Goal: Information Seeking & Learning: Learn about a topic

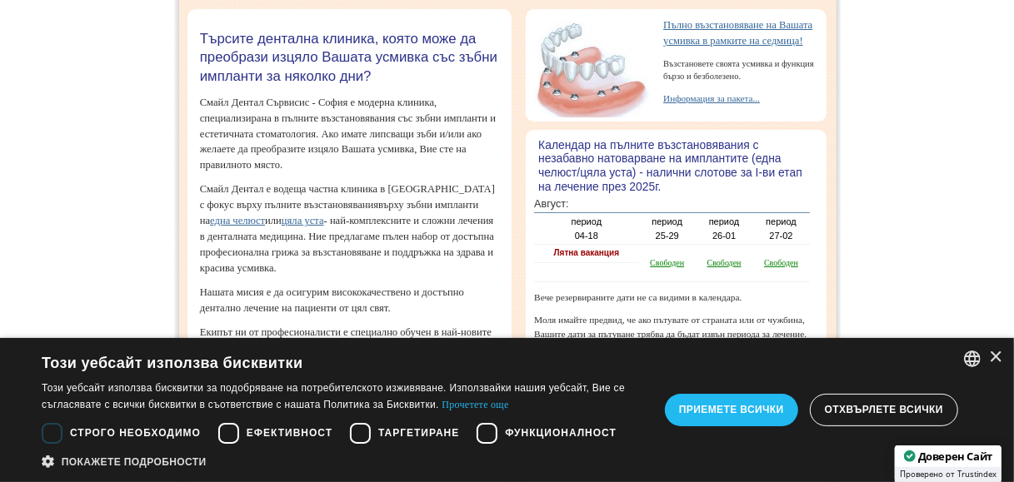
scroll to position [167, 0]
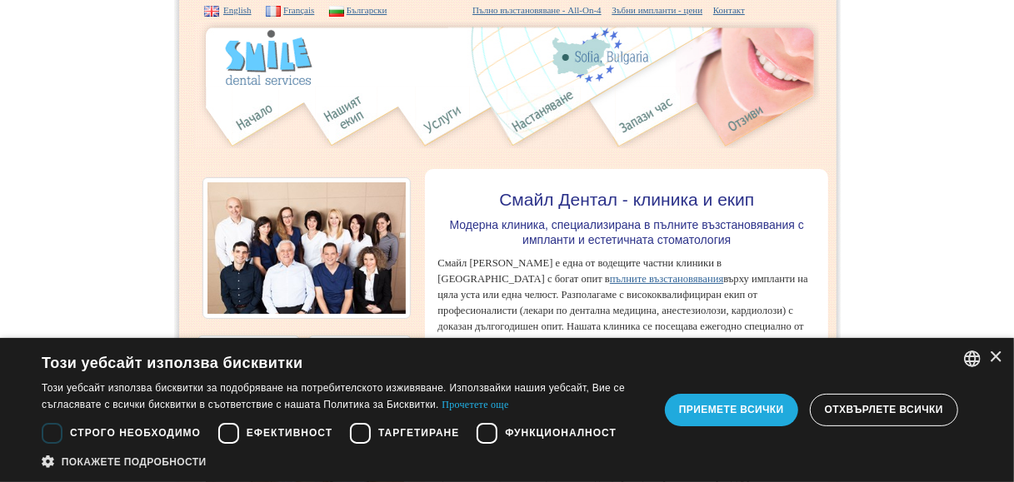
click at [756, 417] on div "Приемете всички" at bounding box center [731, 410] width 133 height 32
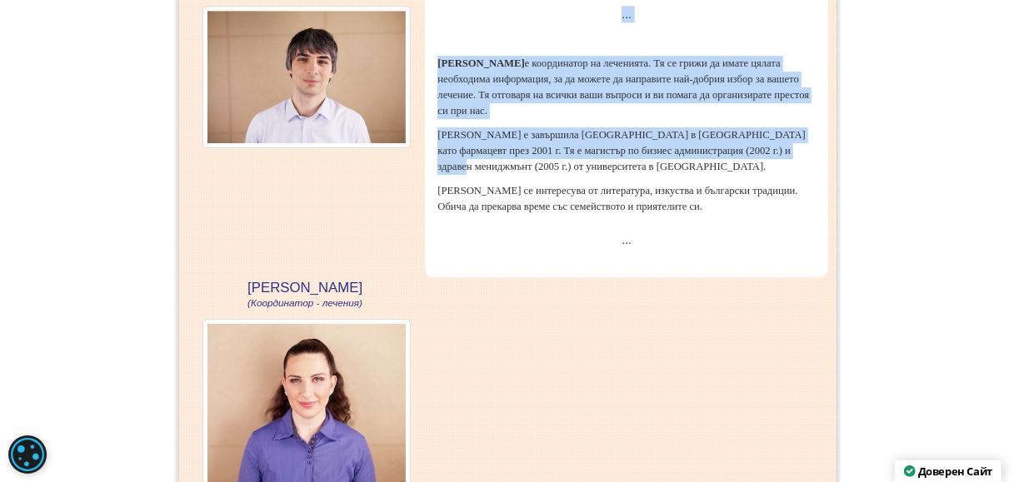
scroll to position [3228, 0]
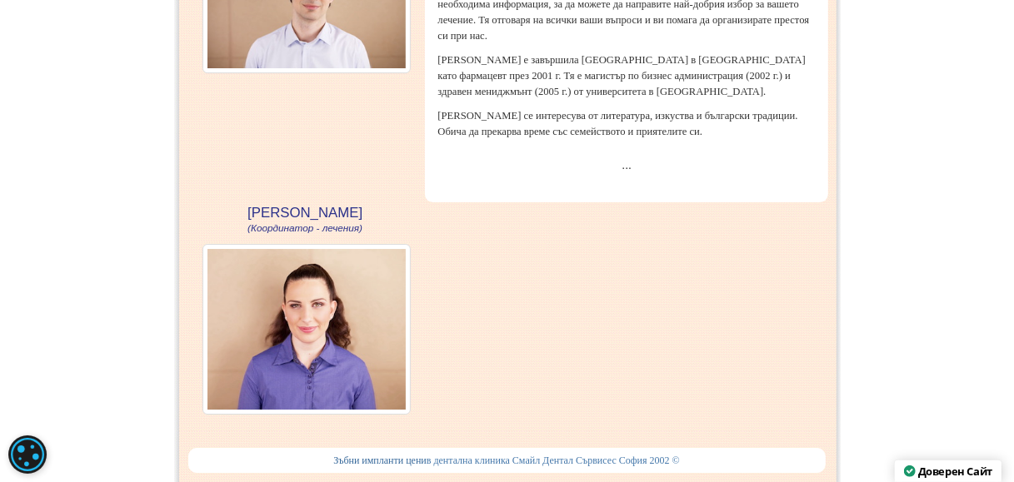
drag, startPoint x: 483, startPoint y: 112, endPoint x: 539, endPoint y: 193, distance: 98.2
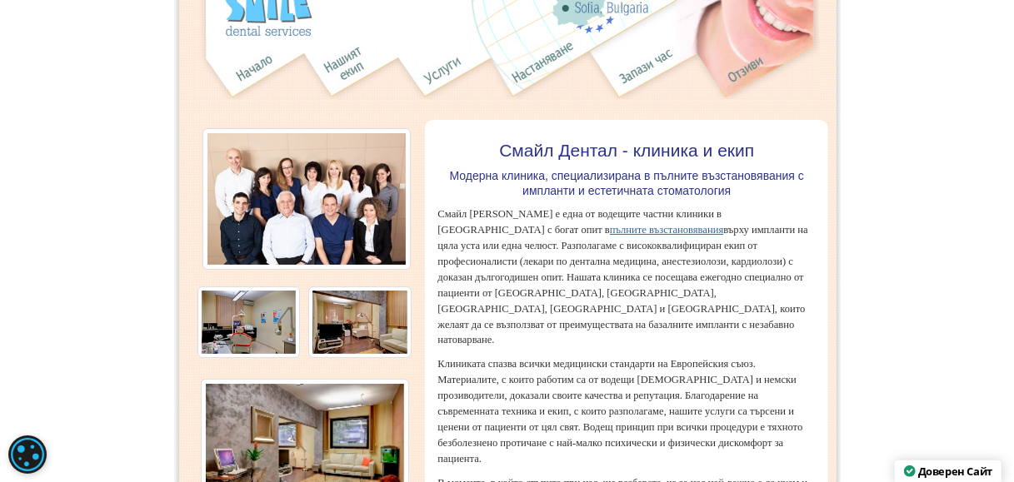
scroll to position [0, 0]
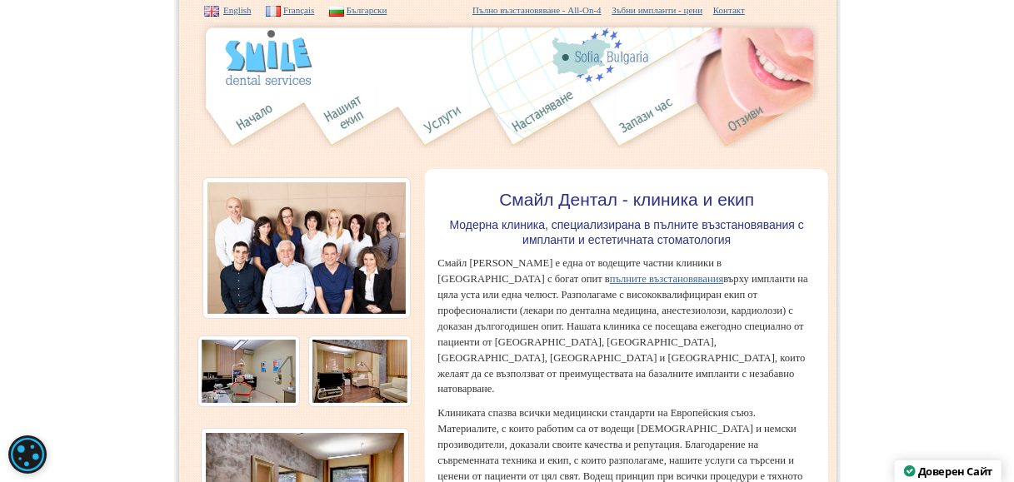
click at [703, 10] on link "Зъбни импланти - цени" at bounding box center [657, 10] width 91 height 10
